Goal: Check status: Check status

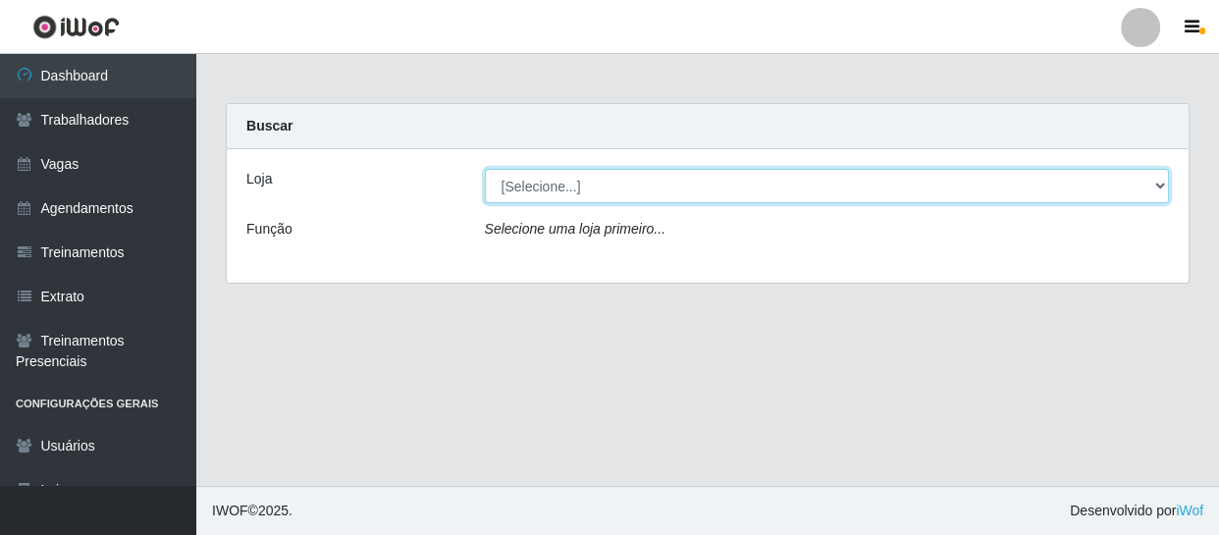
click at [1108, 177] on select "[Selecione...] Varejão Supermercados" at bounding box center [827, 186] width 685 height 34
select select "237"
click at [485, 169] on select "[Selecione...] Varejão Supermercados" at bounding box center [827, 186] width 685 height 34
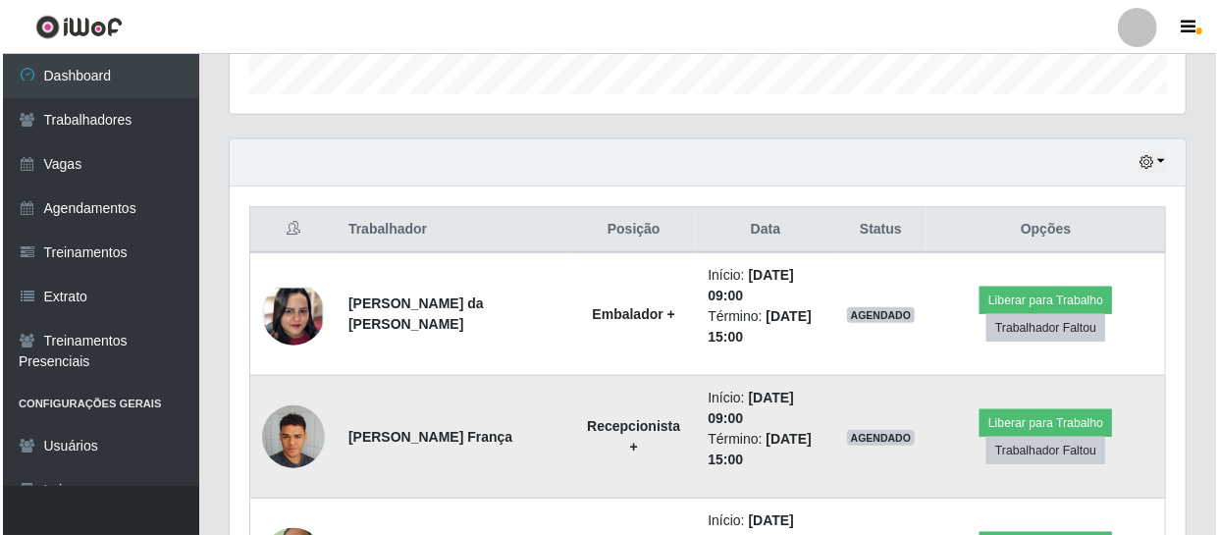
scroll to position [785, 0]
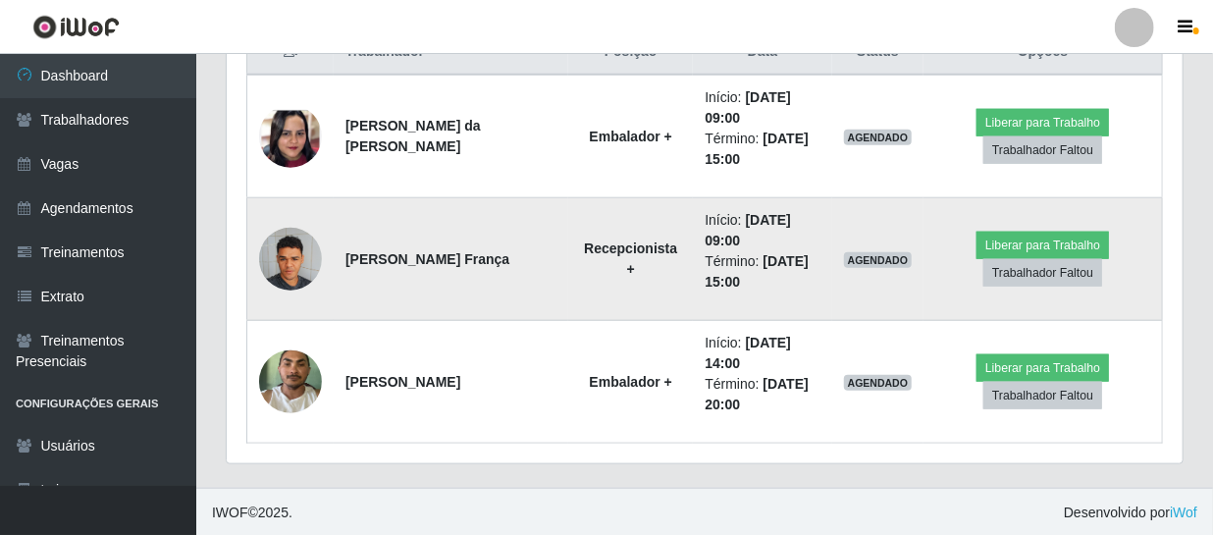
click at [292, 265] on img at bounding box center [290, 258] width 63 height 83
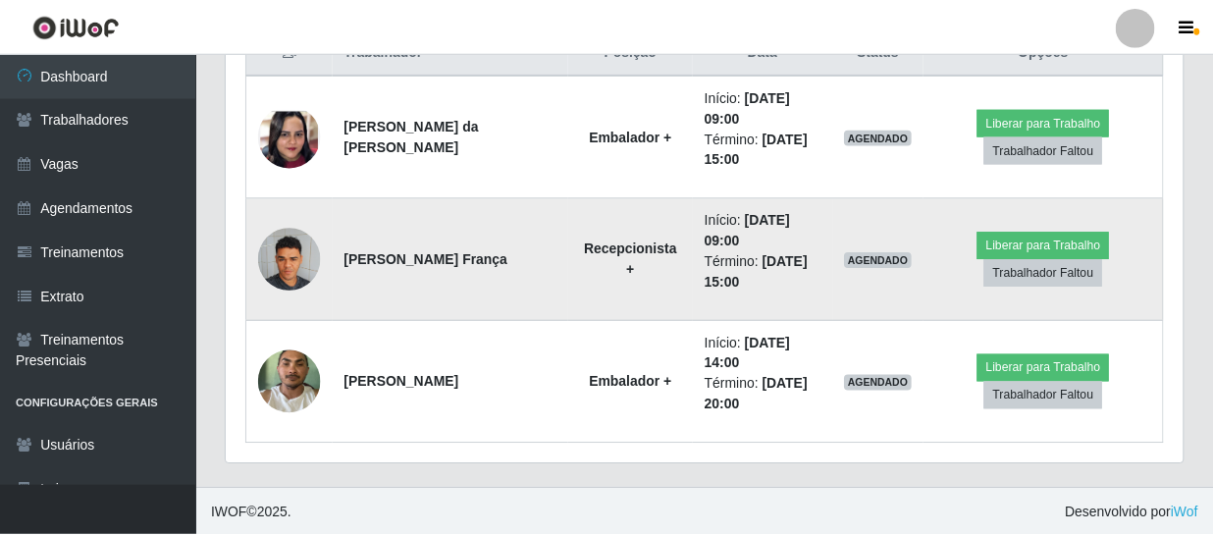
scroll to position [407, 947]
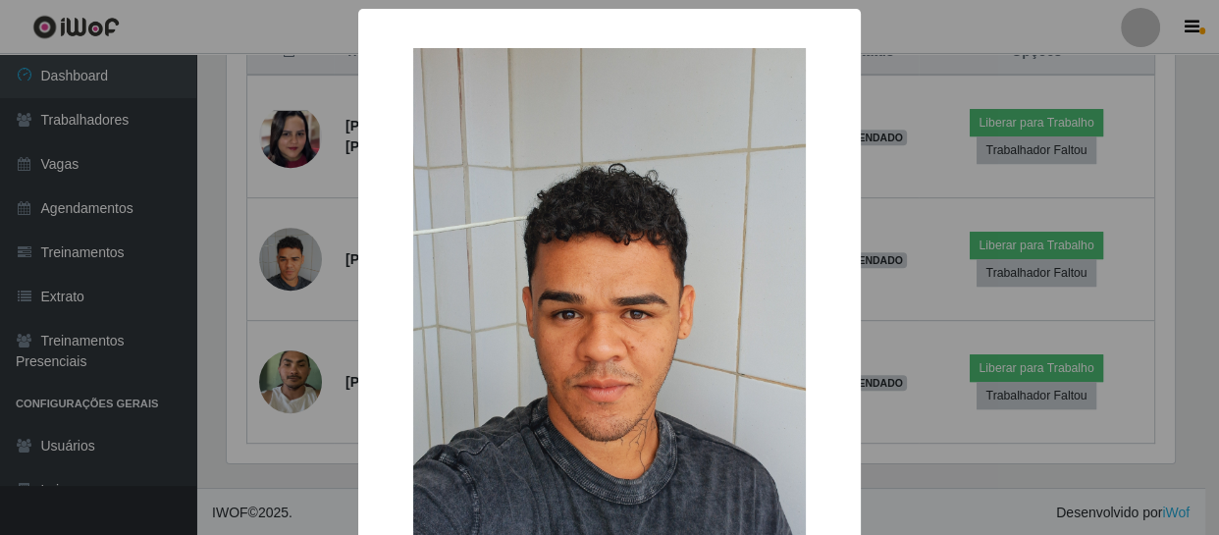
click at [292, 396] on div "× OK Cancel" at bounding box center [609, 267] width 1219 height 535
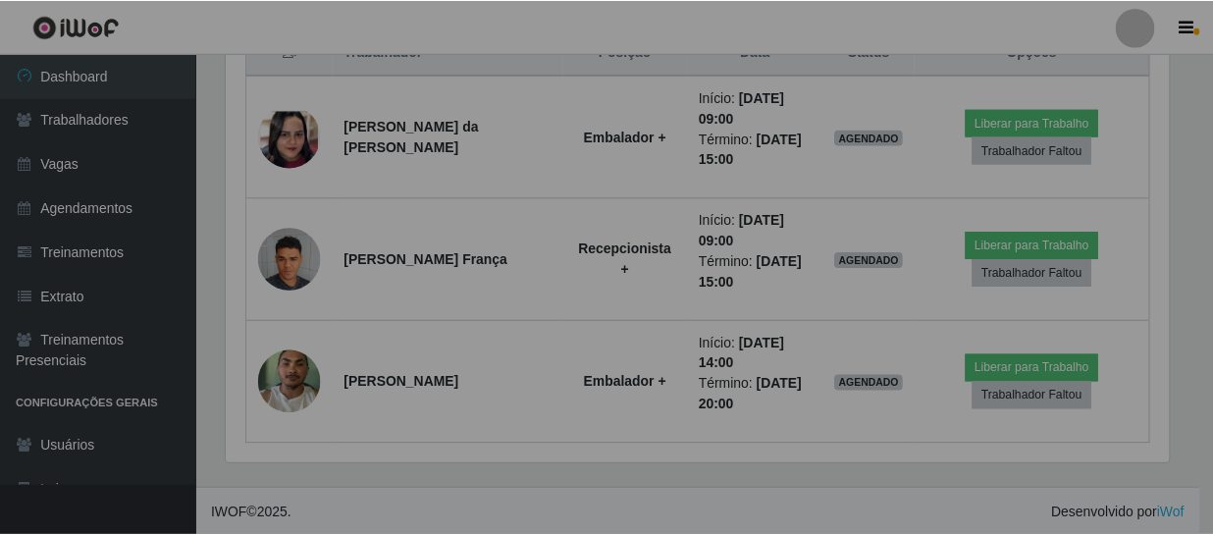
scroll to position [407, 956]
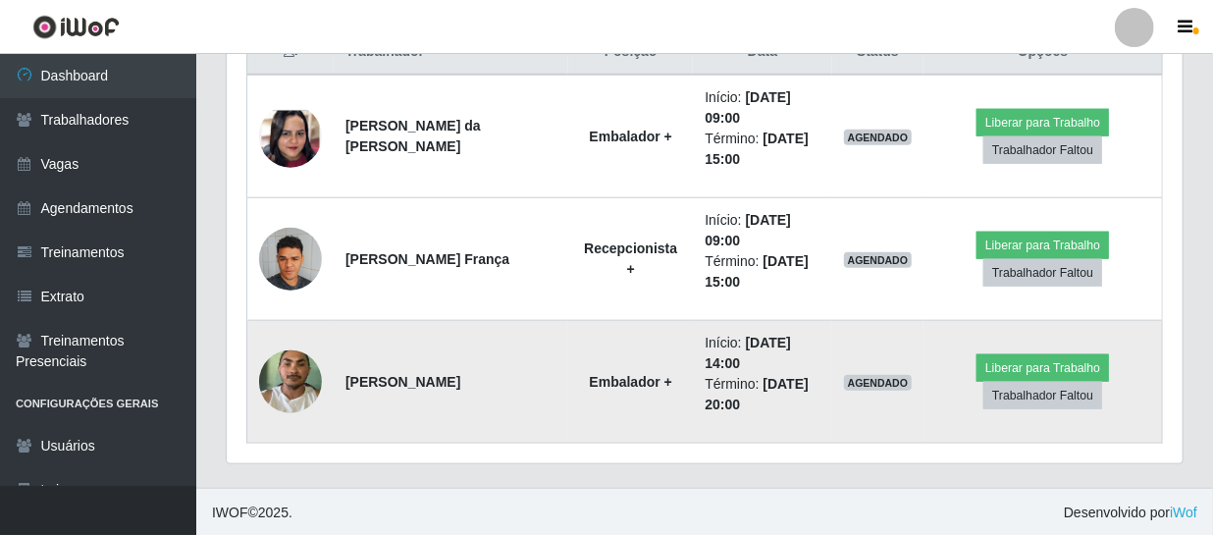
click at [293, 393] on img at bounding box center [290, 381] width 63 height 83
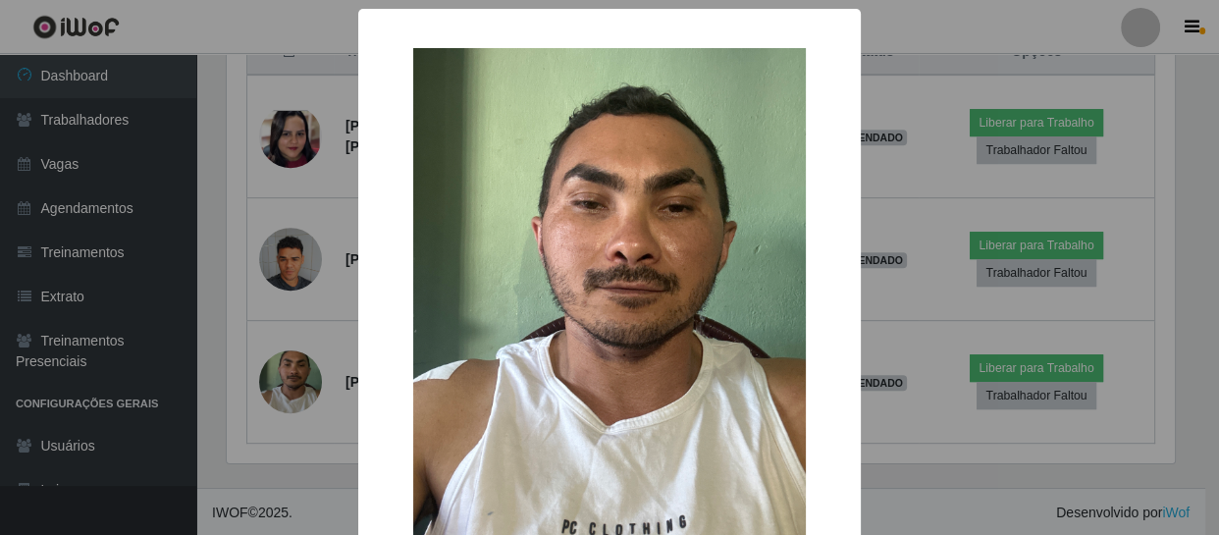
click at [276, 128] on div "× OK Cancel" at bounding box center [609, 267] width 1219 height 535
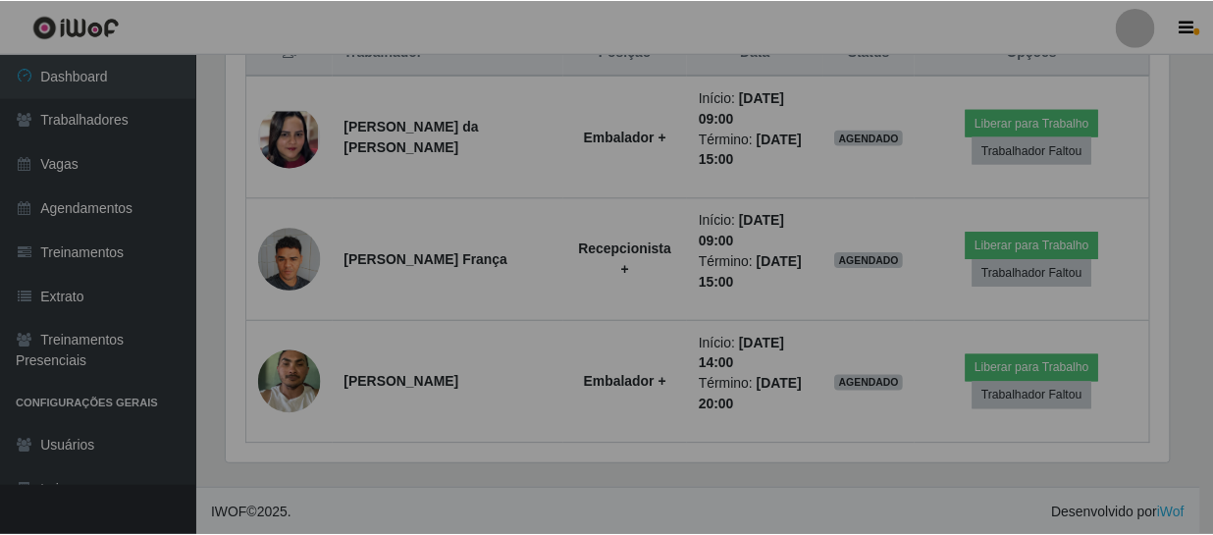
scroll to position [407, 956]
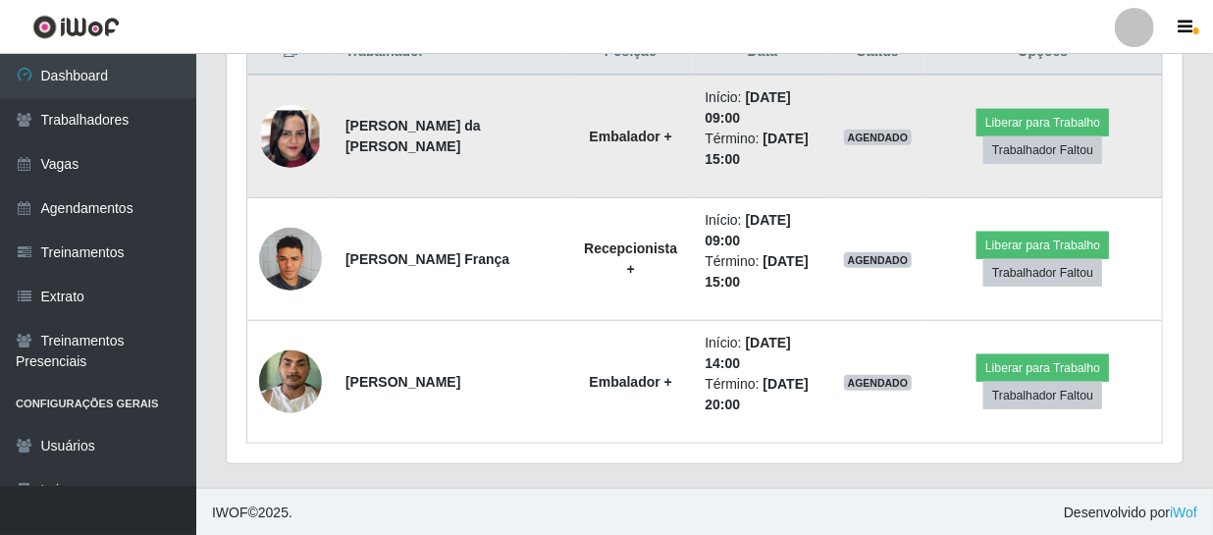
click at [279, 132] on img at bounding box center [290, 137] width 63 height 136
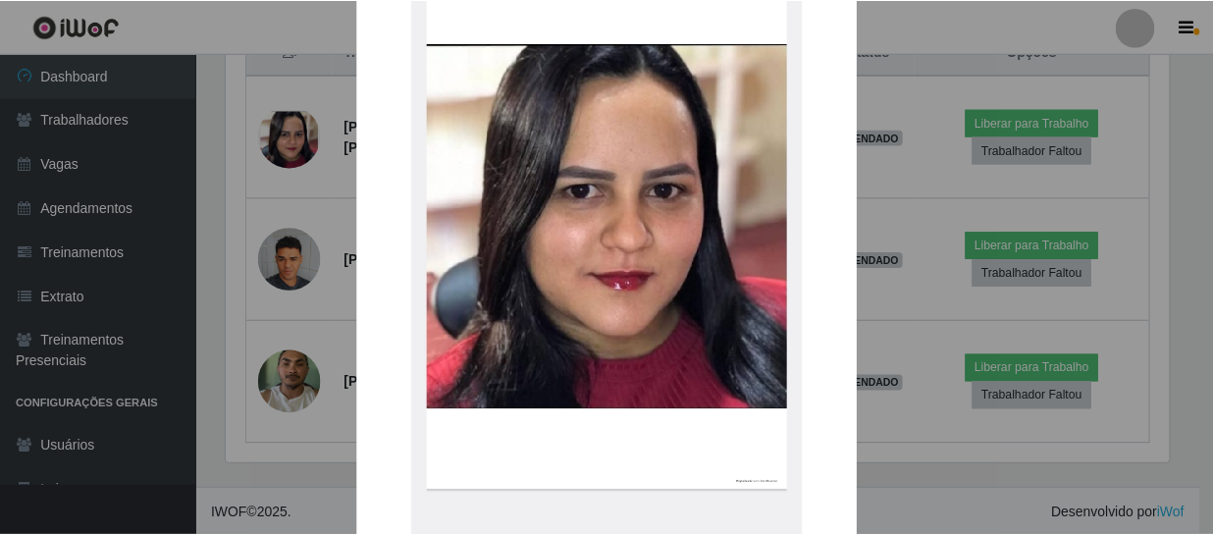
scroll to position [356, 0]
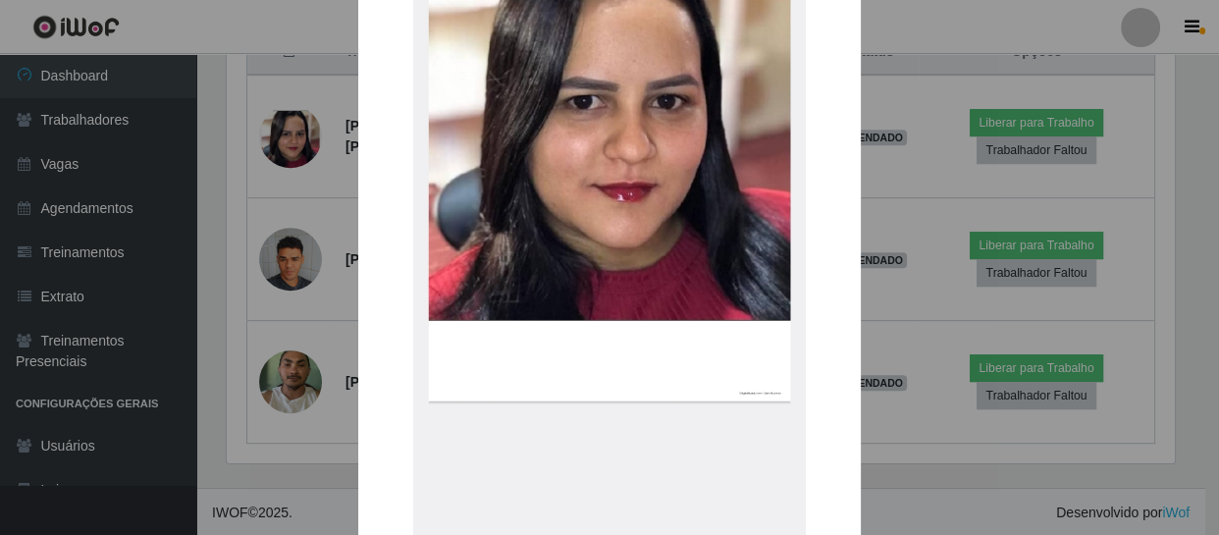
click at [186, 133] on div "× OK Cancel" at bounding box center [609, 267] width 1219 height 535
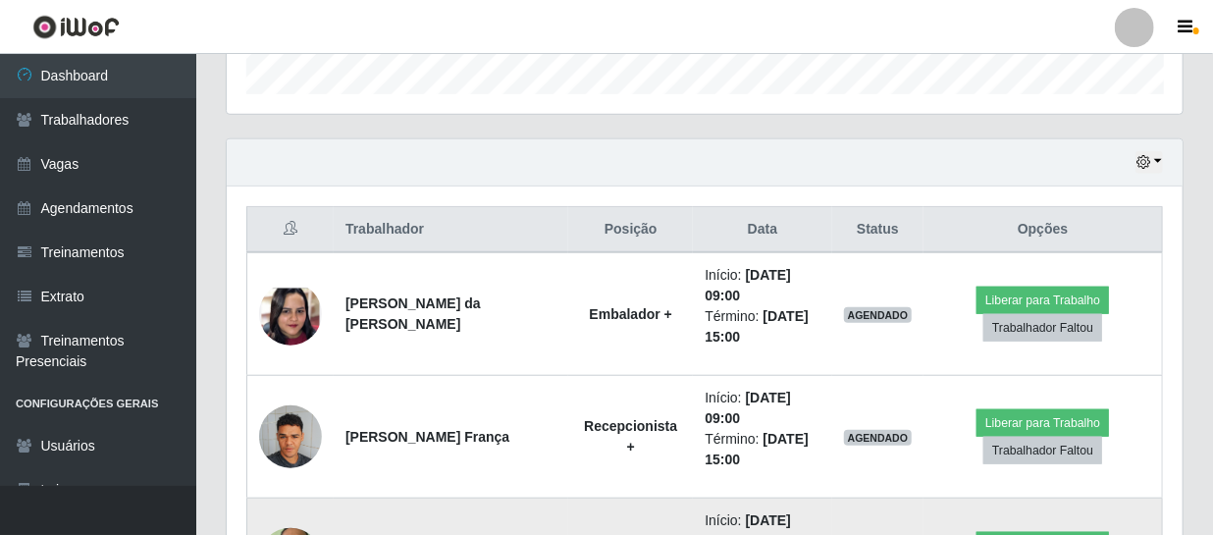
scroll to position [785, 0]
